Goal: Find contact information

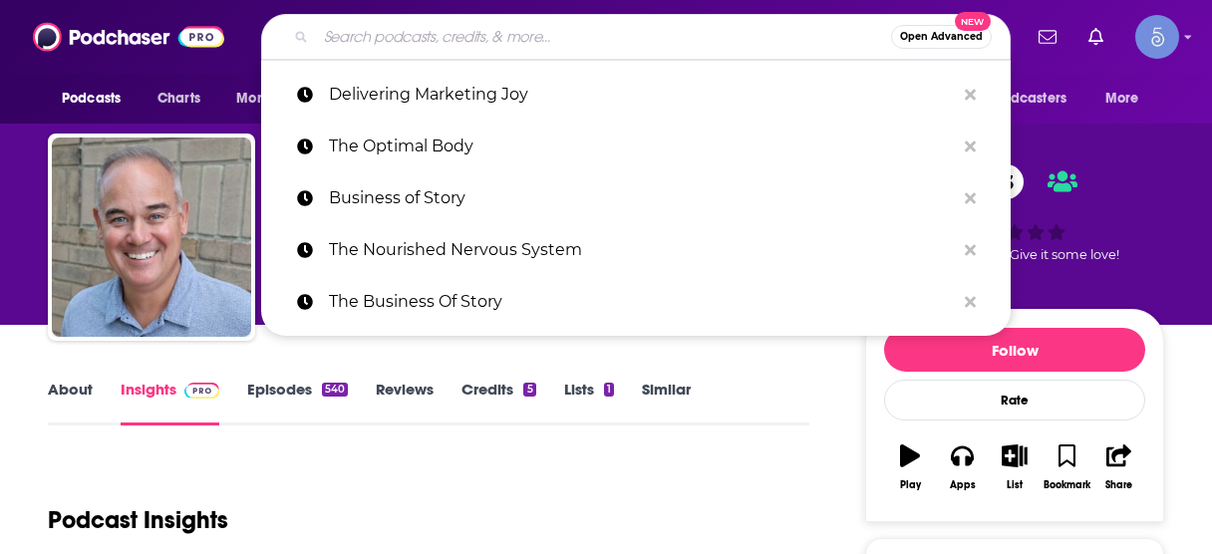
scroll to position [239, 0]
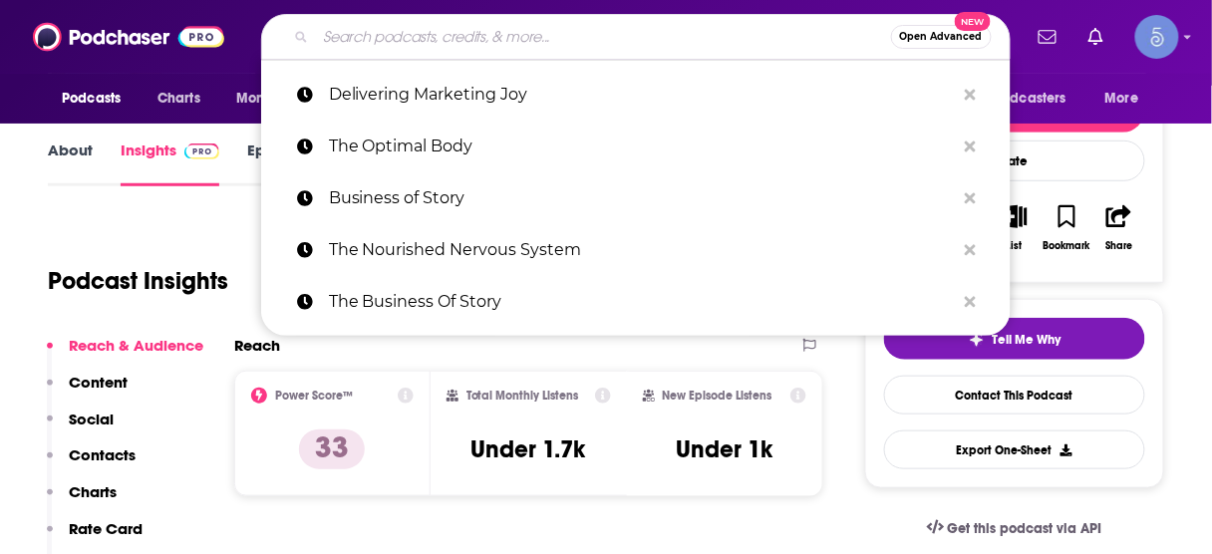
type input "Working Hard with [PERSON_NAME]"
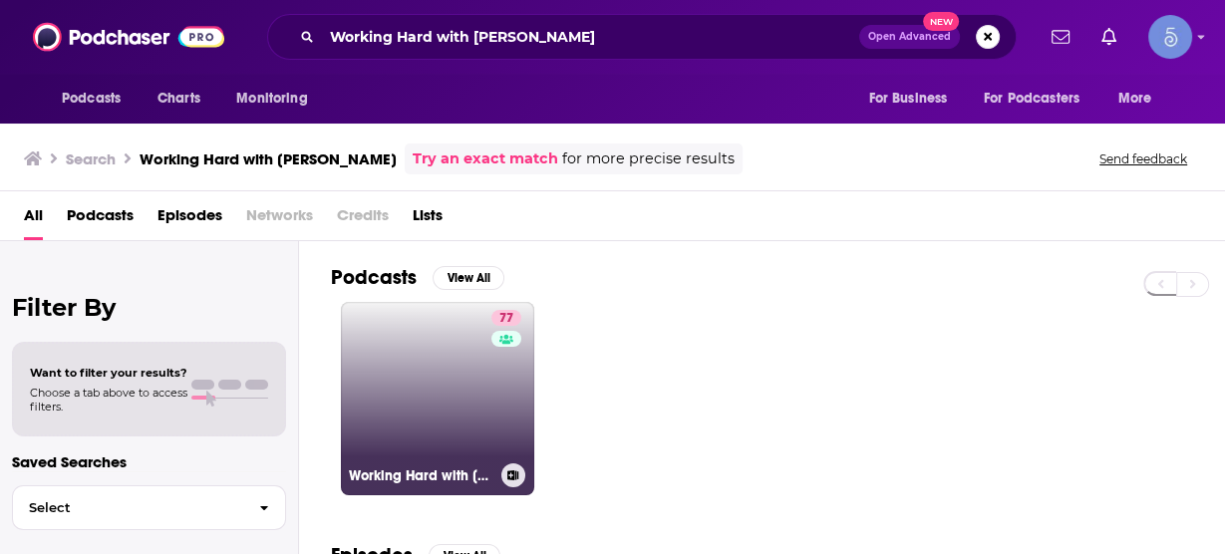
click at [429, 380] on link "77 Working Hard with [PERSON_NAME]" at bounding box center [437, 398] width 193 height 193
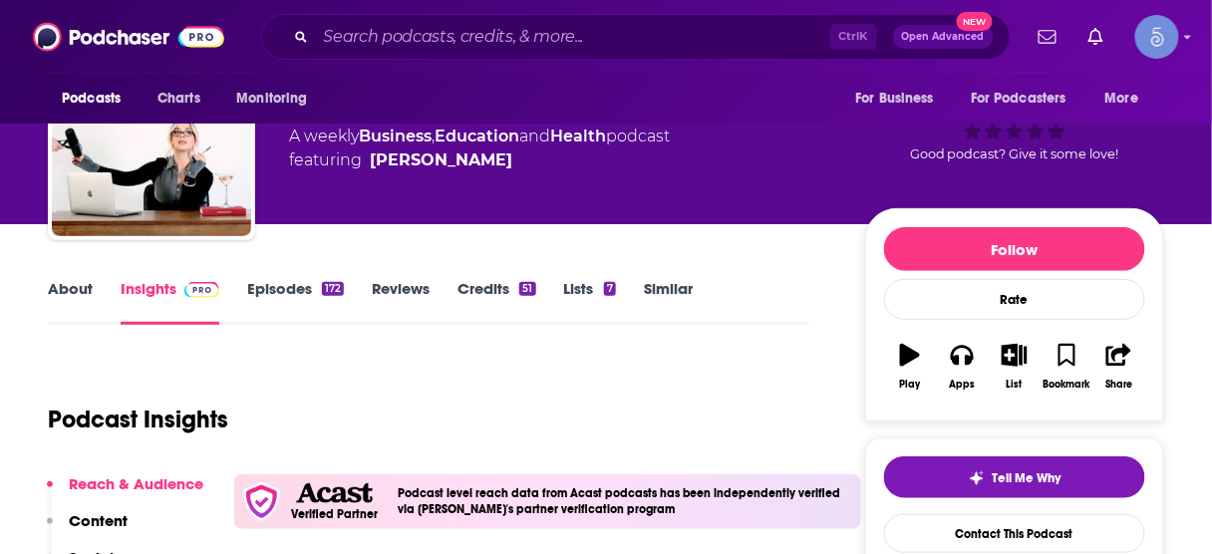
scroll to position [239, 0]
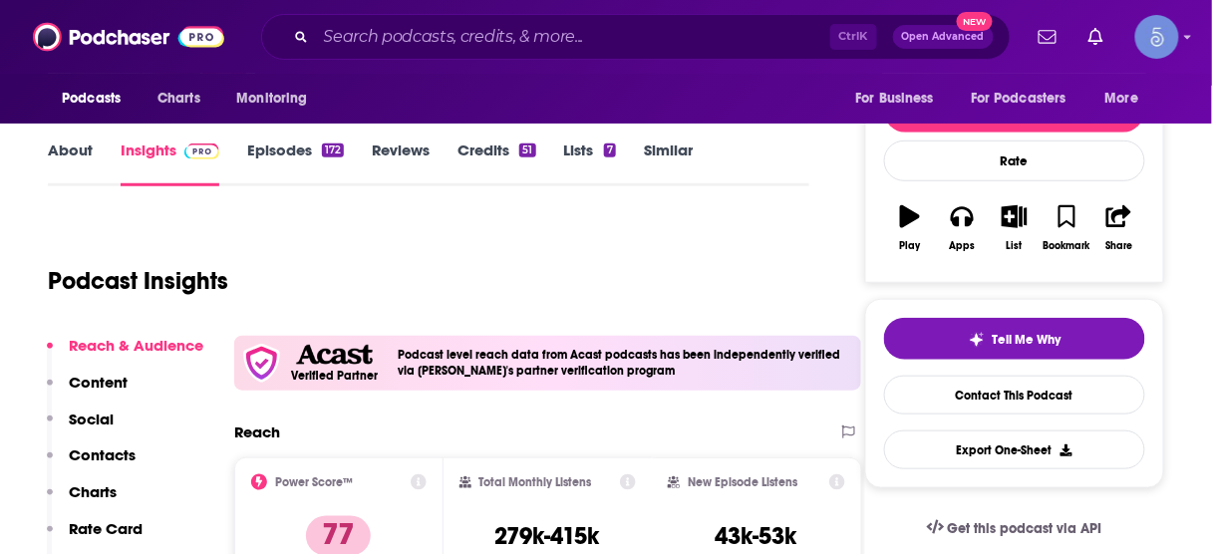
click at [126, 458] on p "Contacts" at bounding box center [102, 455] width 67 height 19
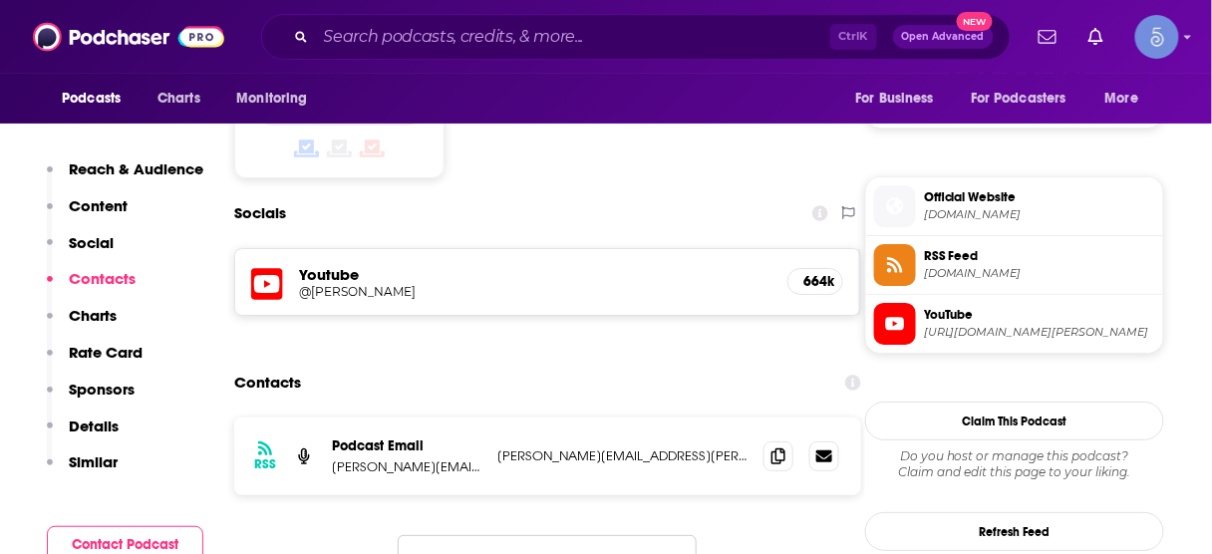
scroll to position [1703, 0]
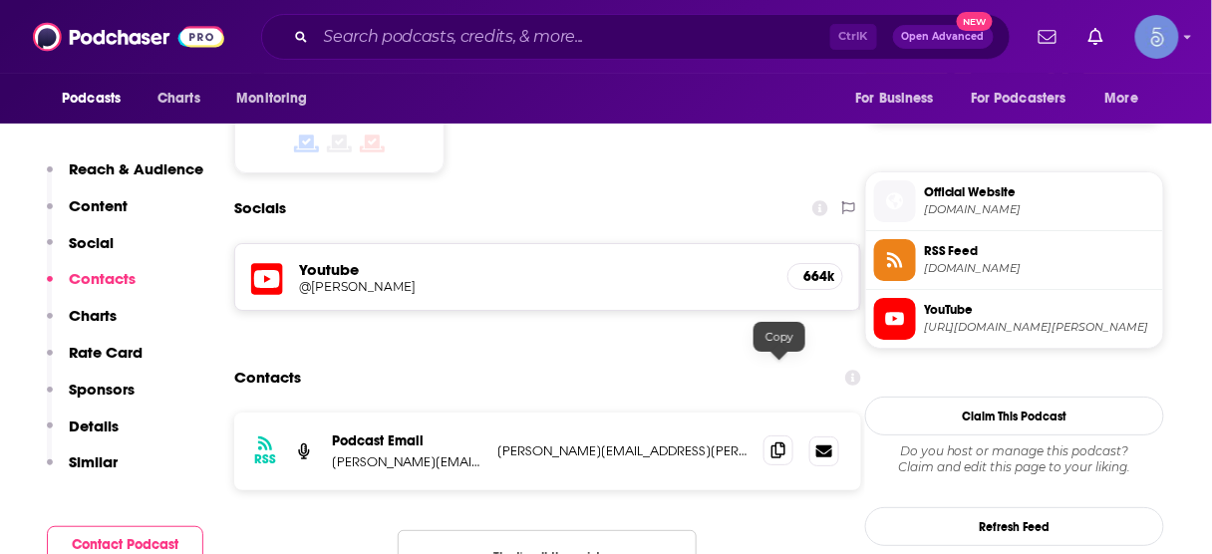
click at [777, 443] on icon at bounding box center [779, 451] width 14 height 16
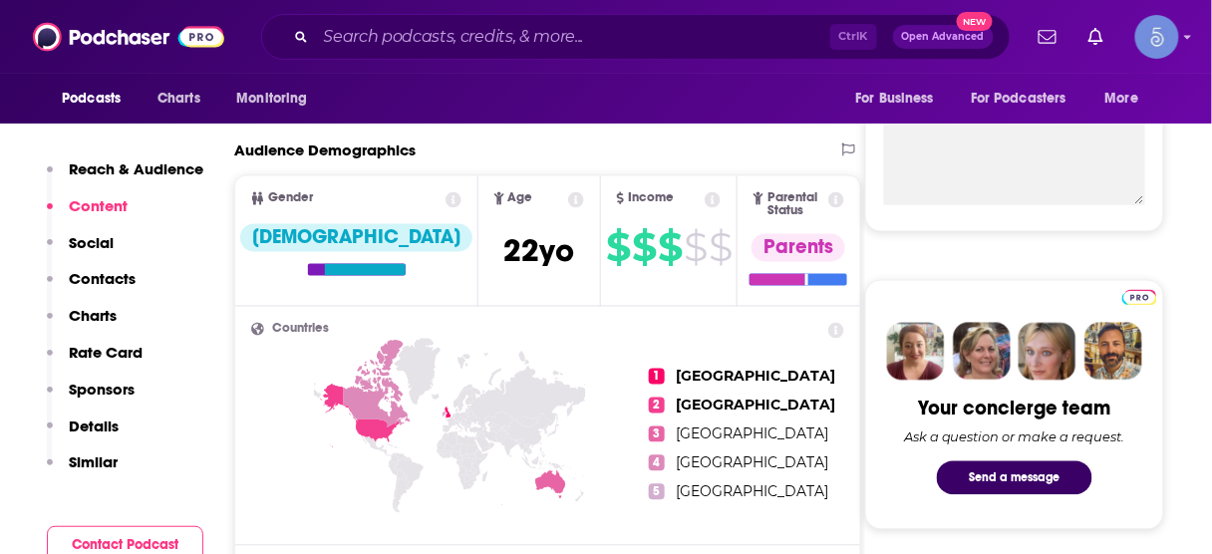
scroll to position [427, 0]
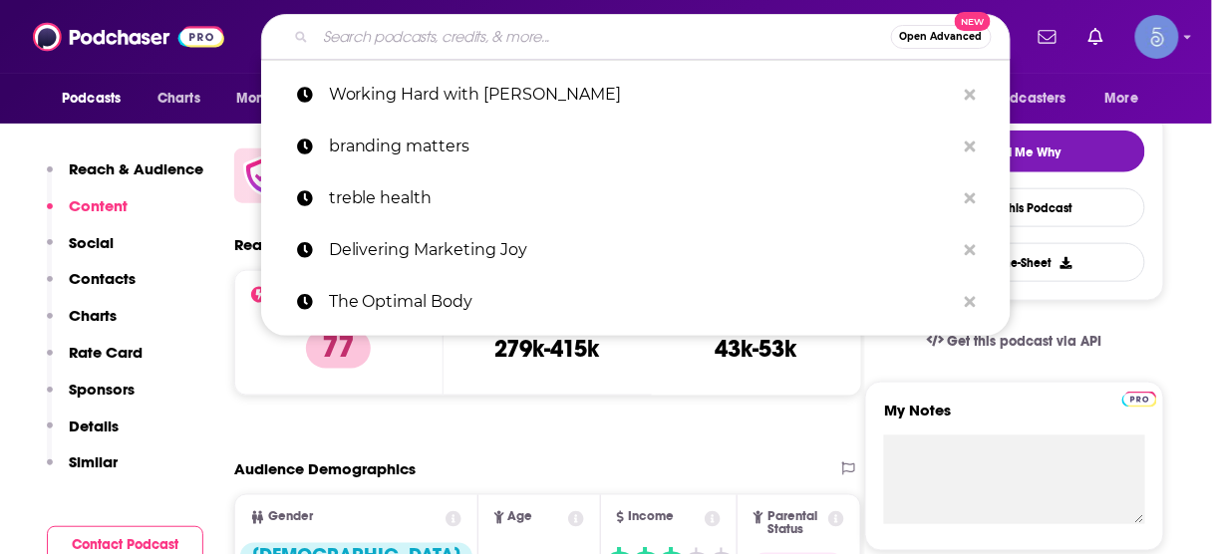
click at [658, 36] on input "Search podcasts, credits, & more..." at bounding box center [603, 37] width 575 height 32
paste input "She MD Podcast"
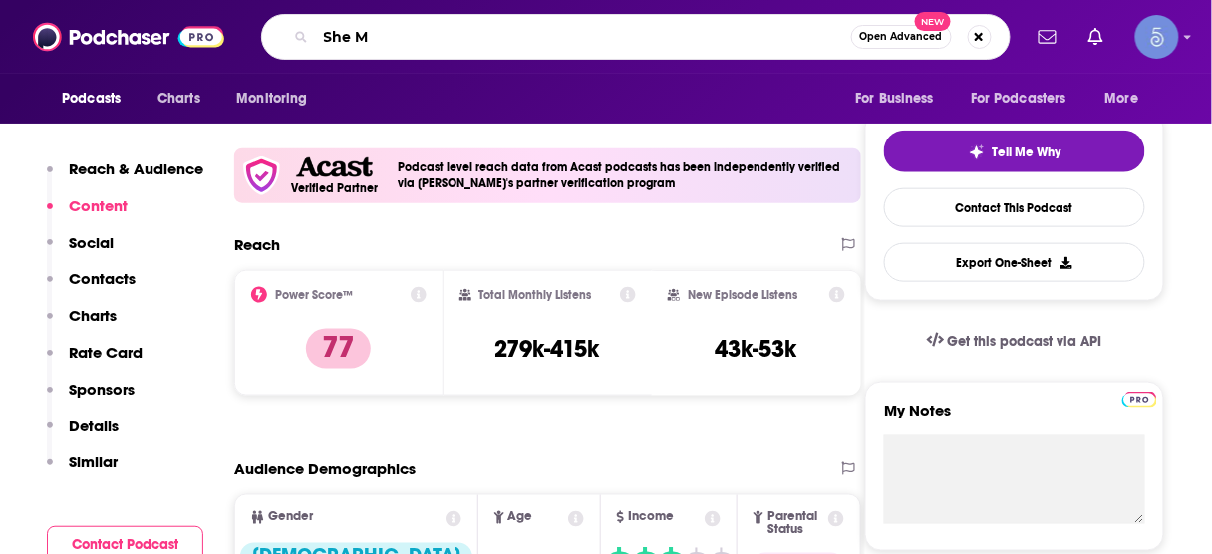
type input "She MD"
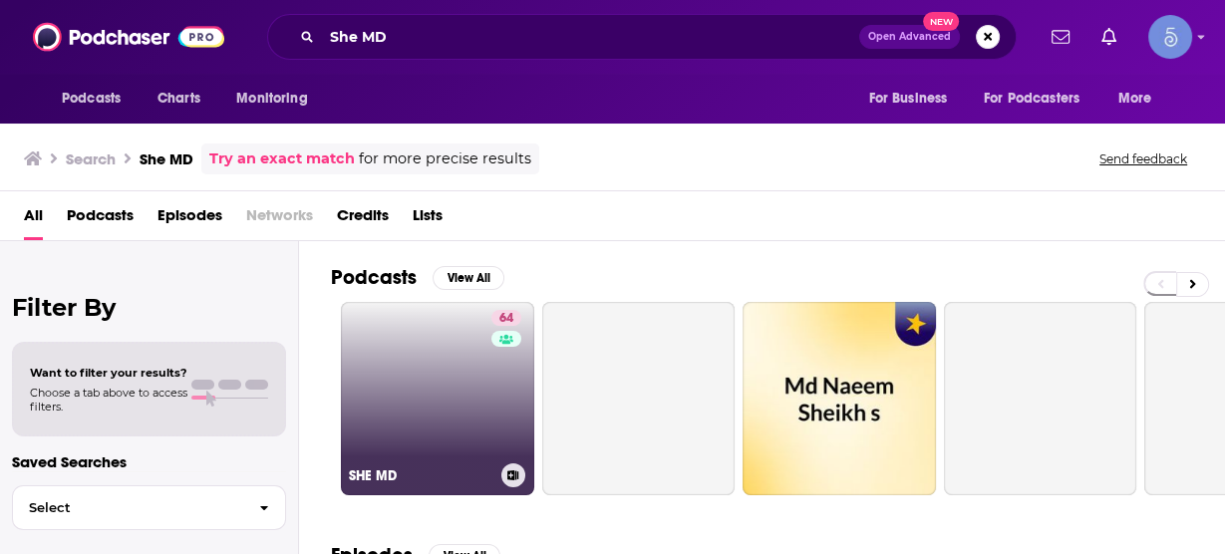
click at [413, 379] on link "64 SHE MD" at bounding box center [437, 398] width 193 height 193
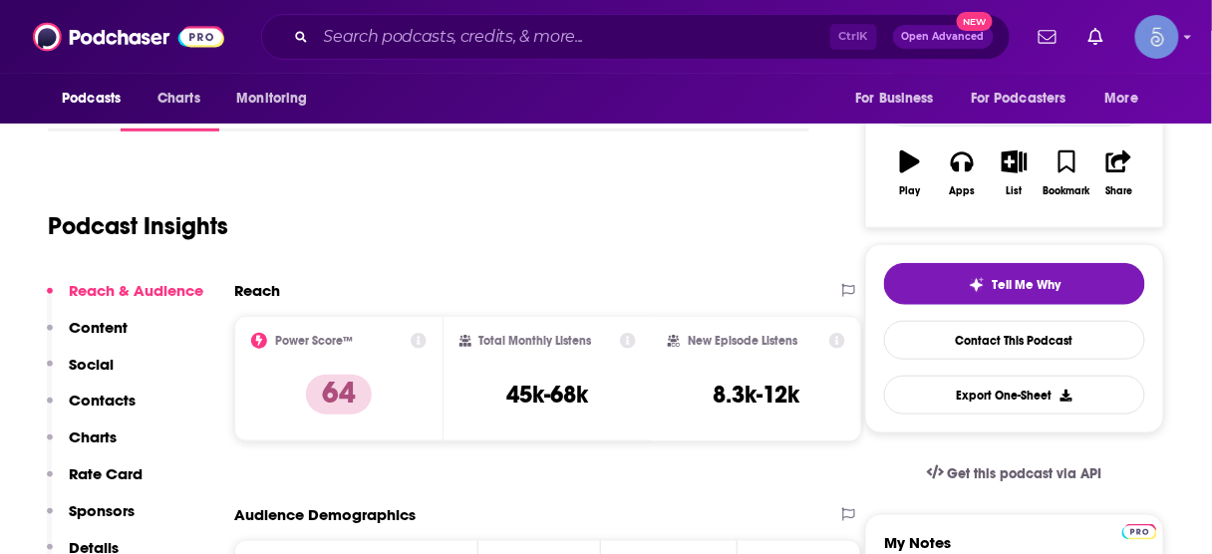
scroll to position [319, 0]
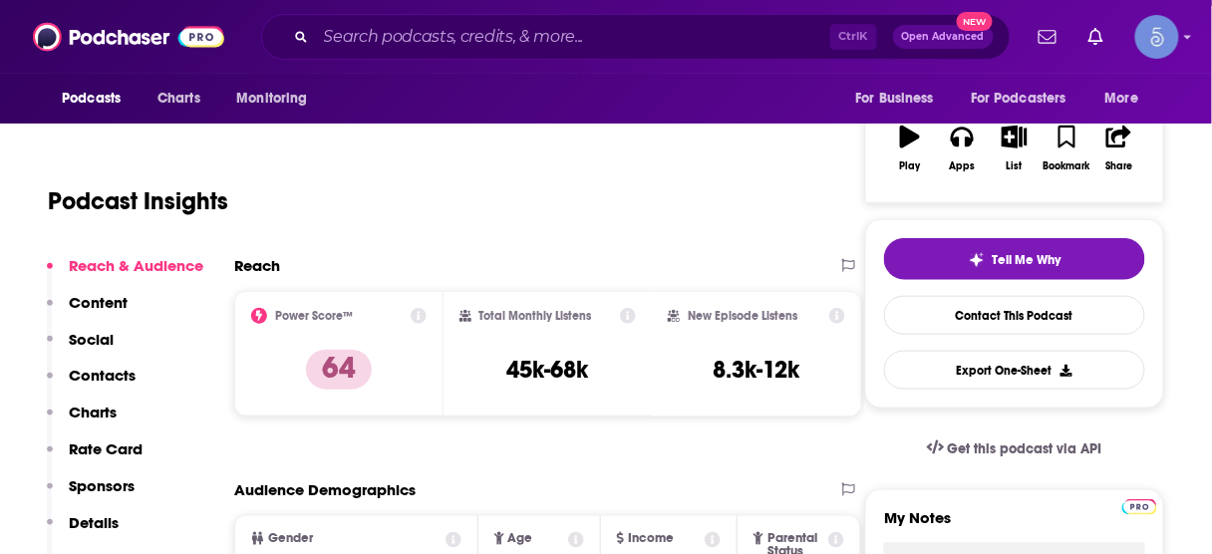
click at [97, 371] on p "Contacts" at bounding box center [102, 375] width 67 height 19
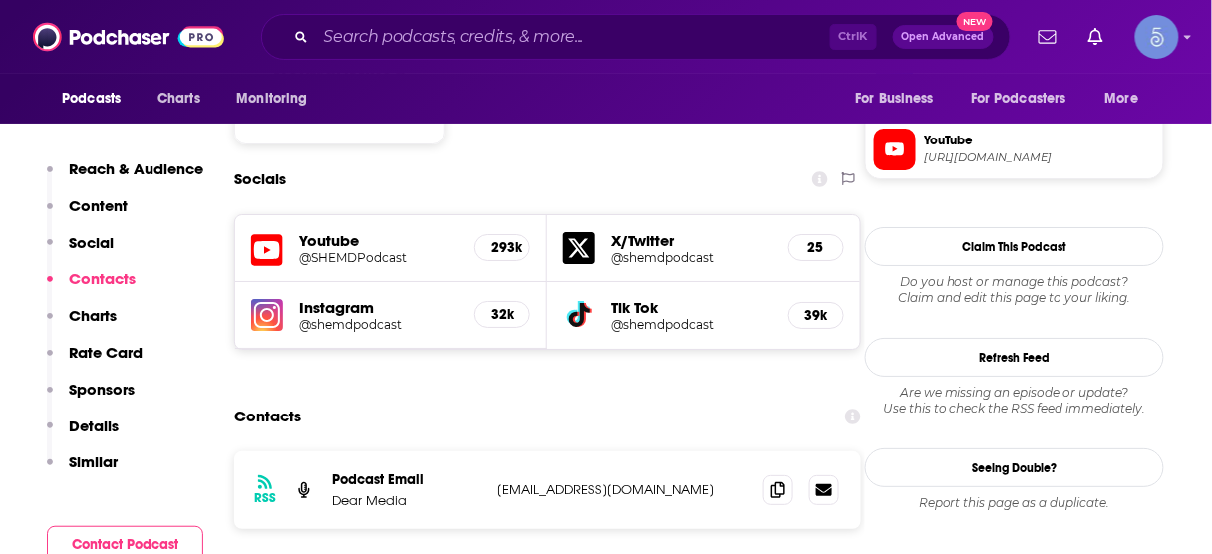
scroll to position [1708, 0]
